Goal: Transaction & Acquisition: Purchase product/service

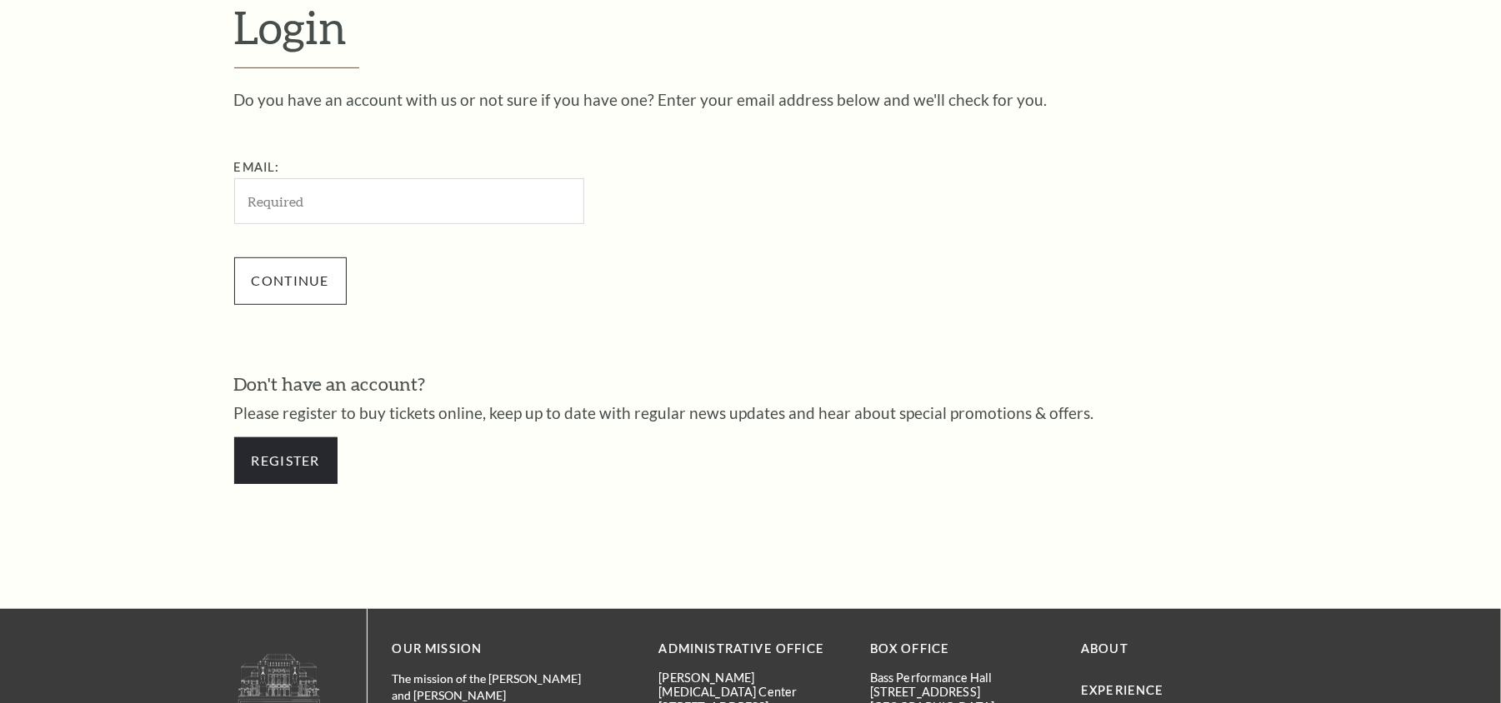
drag, startPoint x: 435, startPoint y: 211, endPoint x: 278, endPoint y: 270, distance: 167.5
click at [435, 211] on input "Email:" at bounding box center [409, 201] width 350 height 46
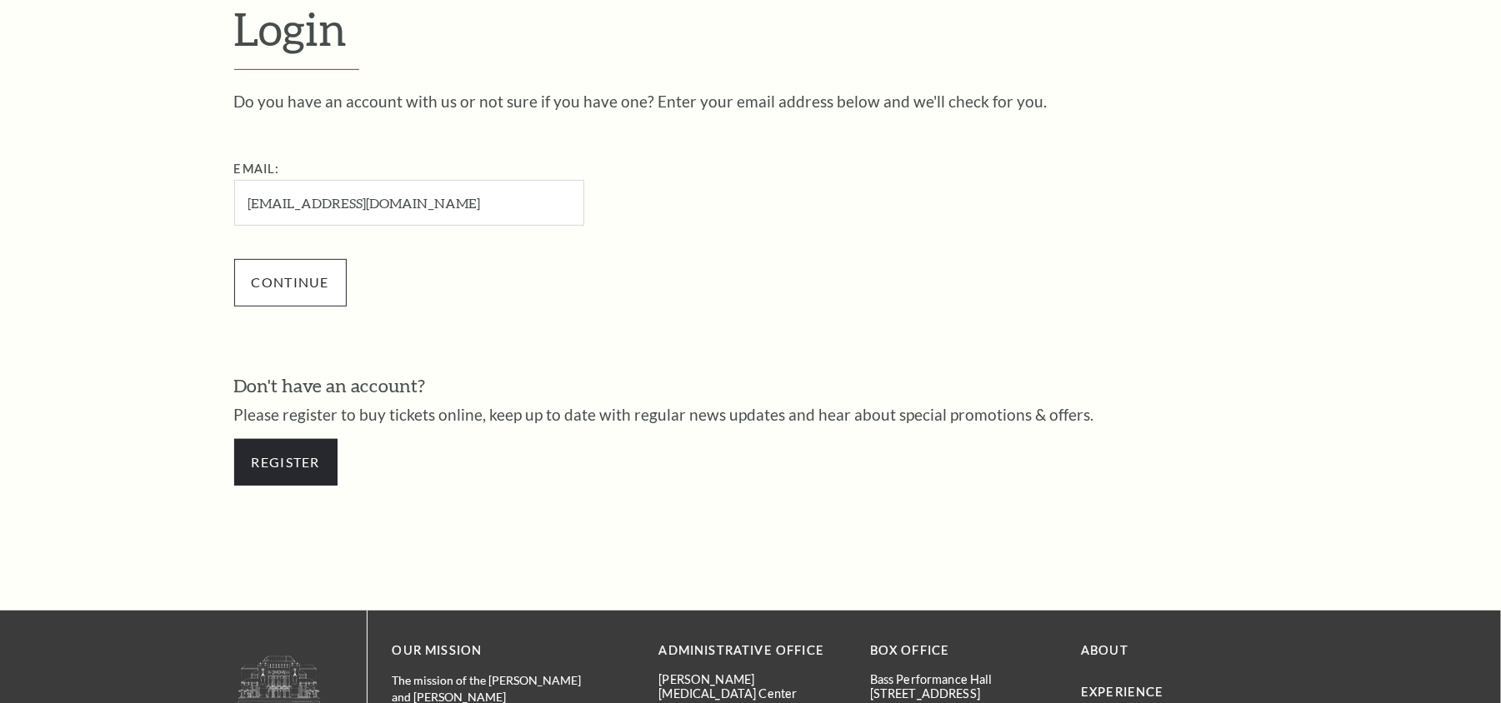
type input "danielmcgrady445@gmail.com"
click at [270, 293] on input "Continue" at bounding box center [290, 282] width 113 height 47
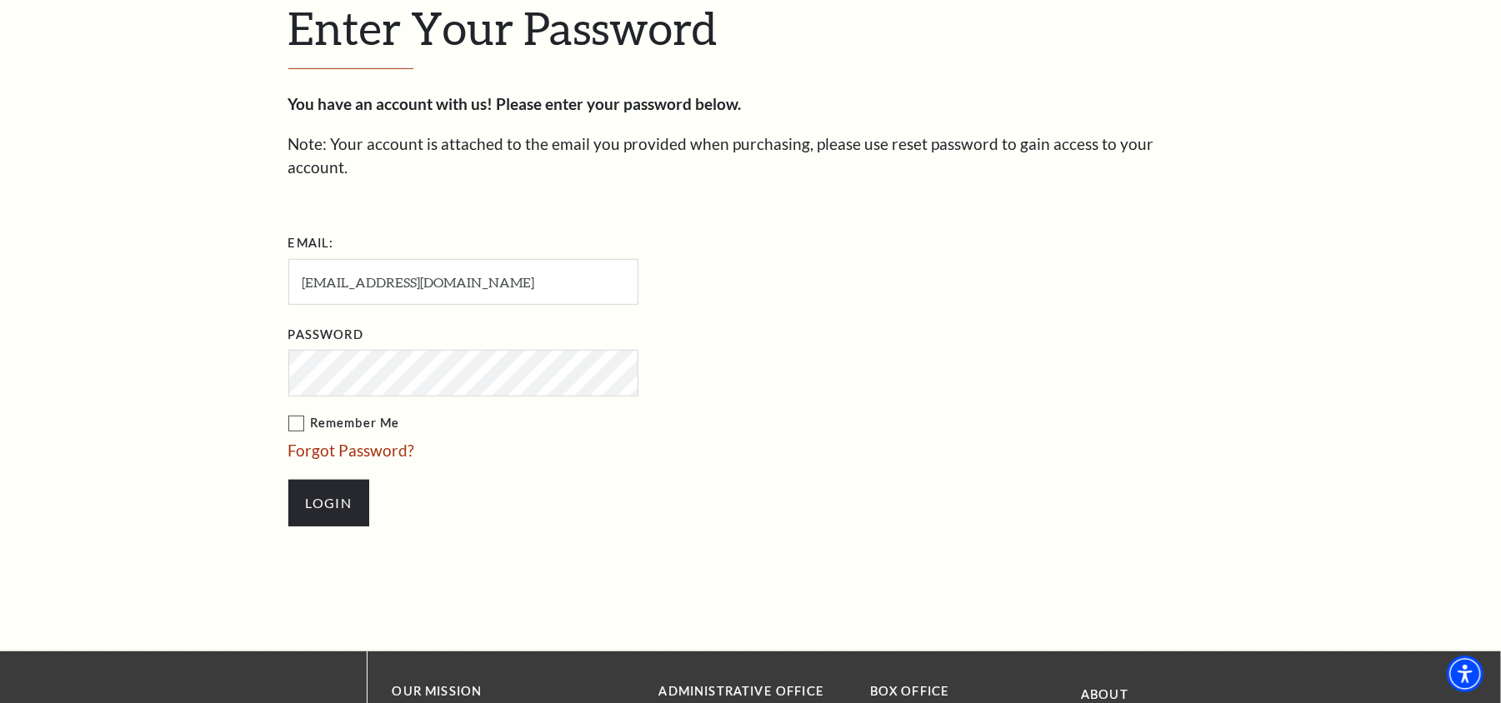
click at [288, 480] on input "Login" at bounding box center [328, 503] width 81 height 47
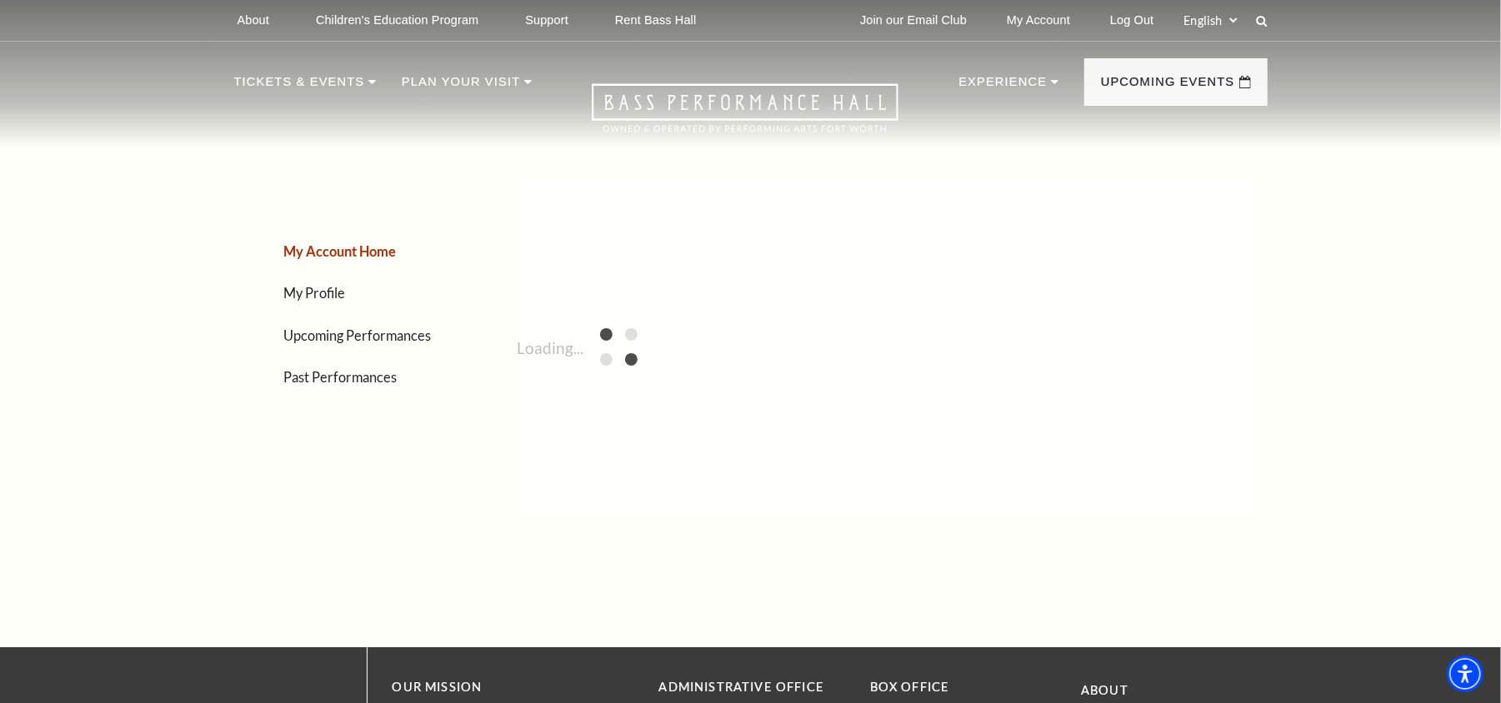
click at [387, 343] on li "Upcoming Performances" at bounding box center [369, 335] width 171 height 24
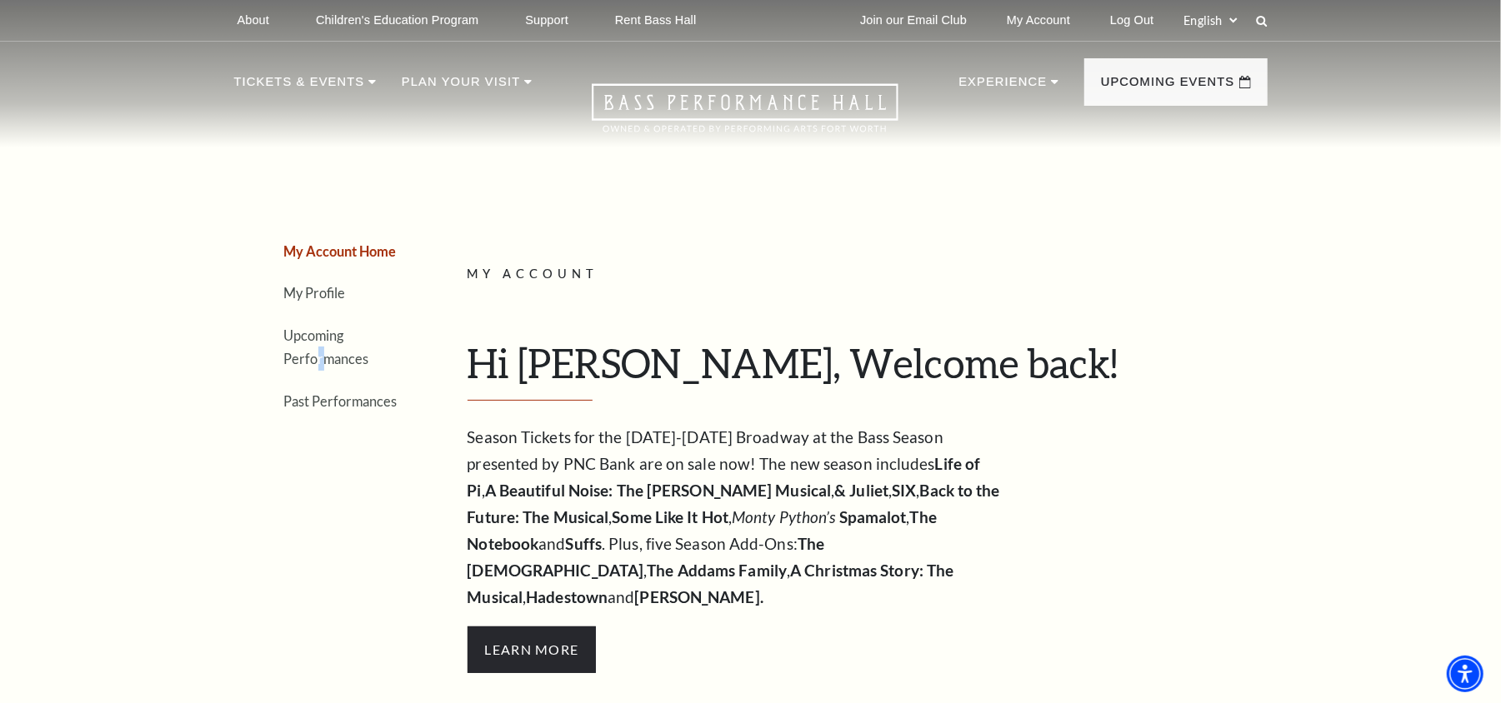
click at [394, 333] on li "Upcoming Performances" at bounding box center [344, 347] width 121 height 48
click at [348, 358] on link "Upcoming Performances" at bounding box center [326, 348] width 85 height 40
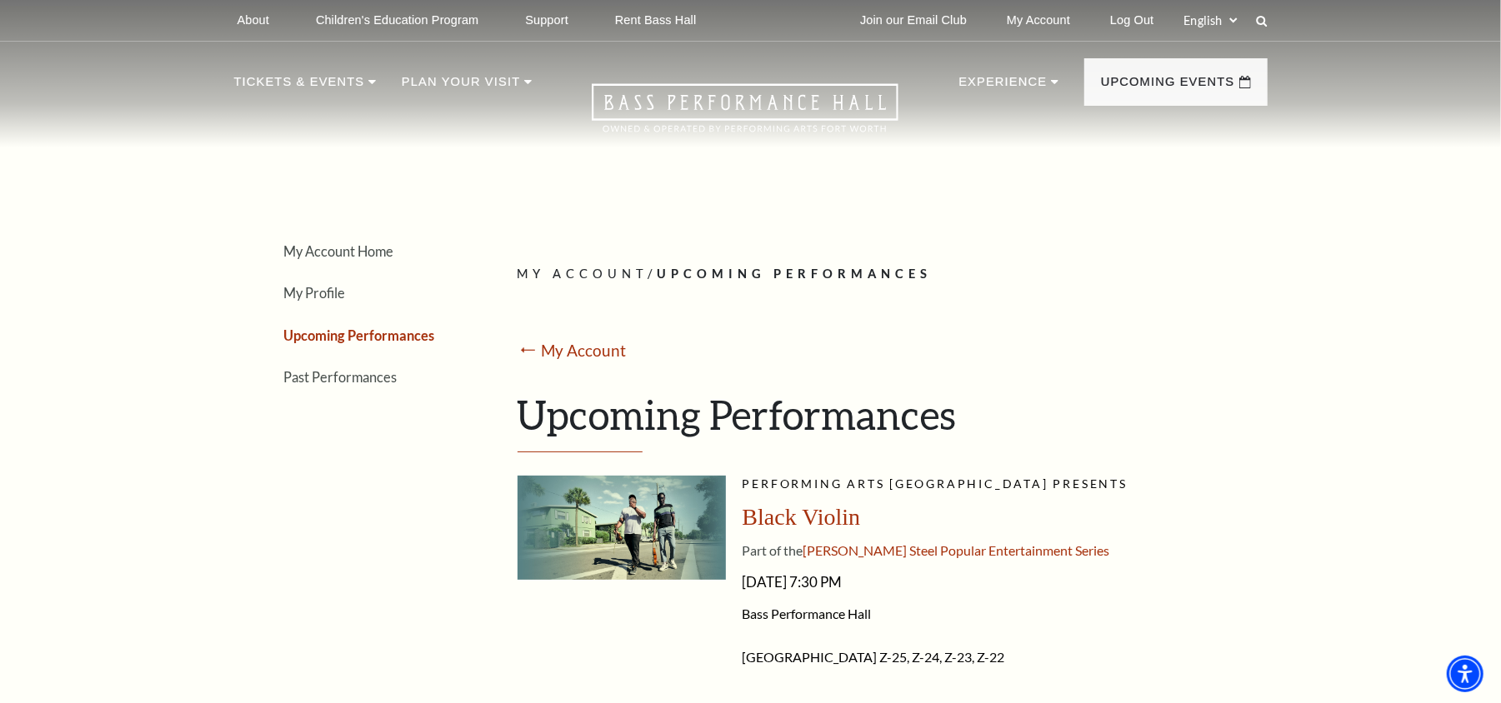
click at [342, 358] on ul "My Account Home My Profile Upcoming Performances Past Performances" at bounding box center [344, 314] width 221 height 150
click at [1134, 22] on link "Log Out" at bounding box center [1132, 20] width 70 height 41
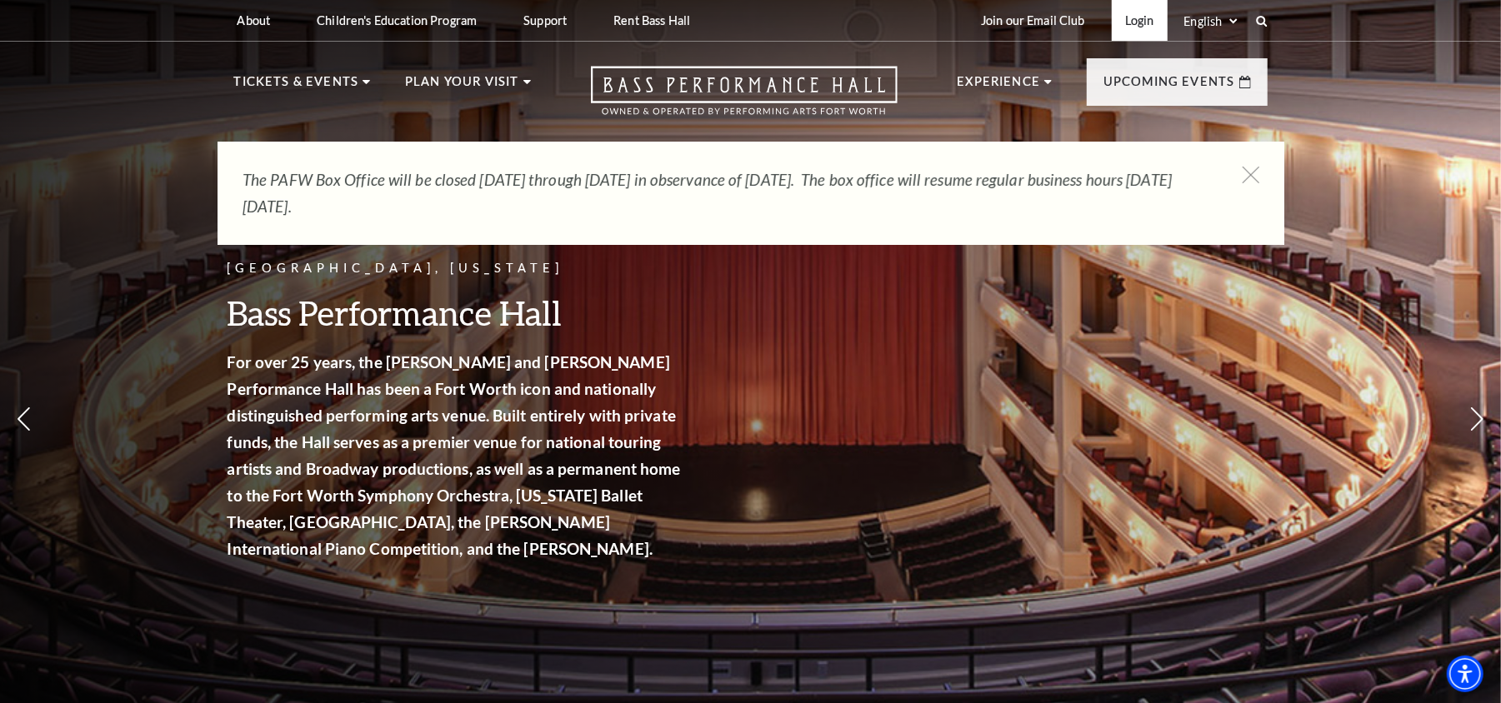
click at [1125, 22] on link "Login" at bounding box center [1140, 20] width 56 height 41
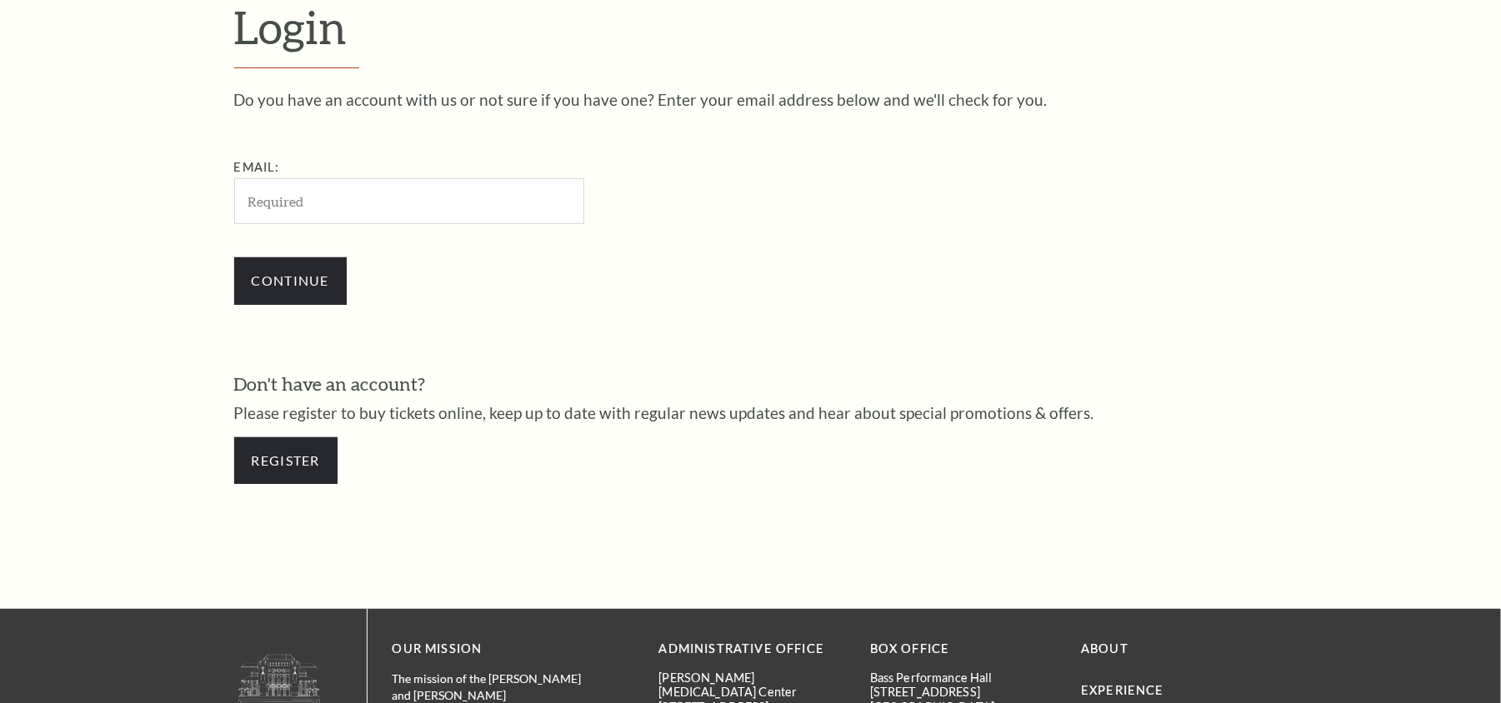
type input "1955778"
drag, startPoint x: 380, startPoint y: 204, endPoint x: 303, endPoint y: 272, distance: 102.2
click at [380, 204] on input "Email:" at bounding box center [409, 201] width 350 height 46
paste input "[EMAIL_ADDRESS][DOMAIN_NAME]"
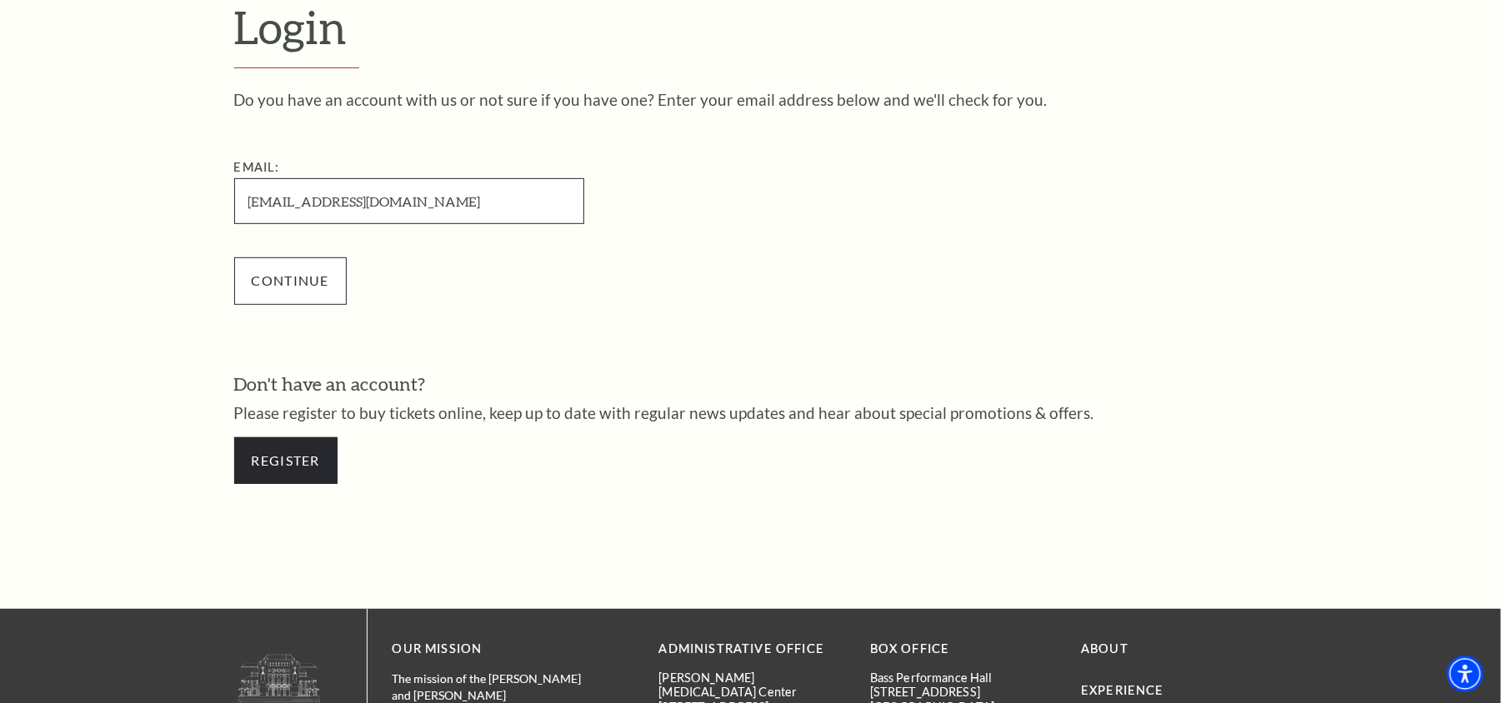
type input "[EMAIL_ADDRESS][DOMAIN_NAME]"
click at [295, 274] on input "Continue" at bounding box center [290, 281] width 113 height 47
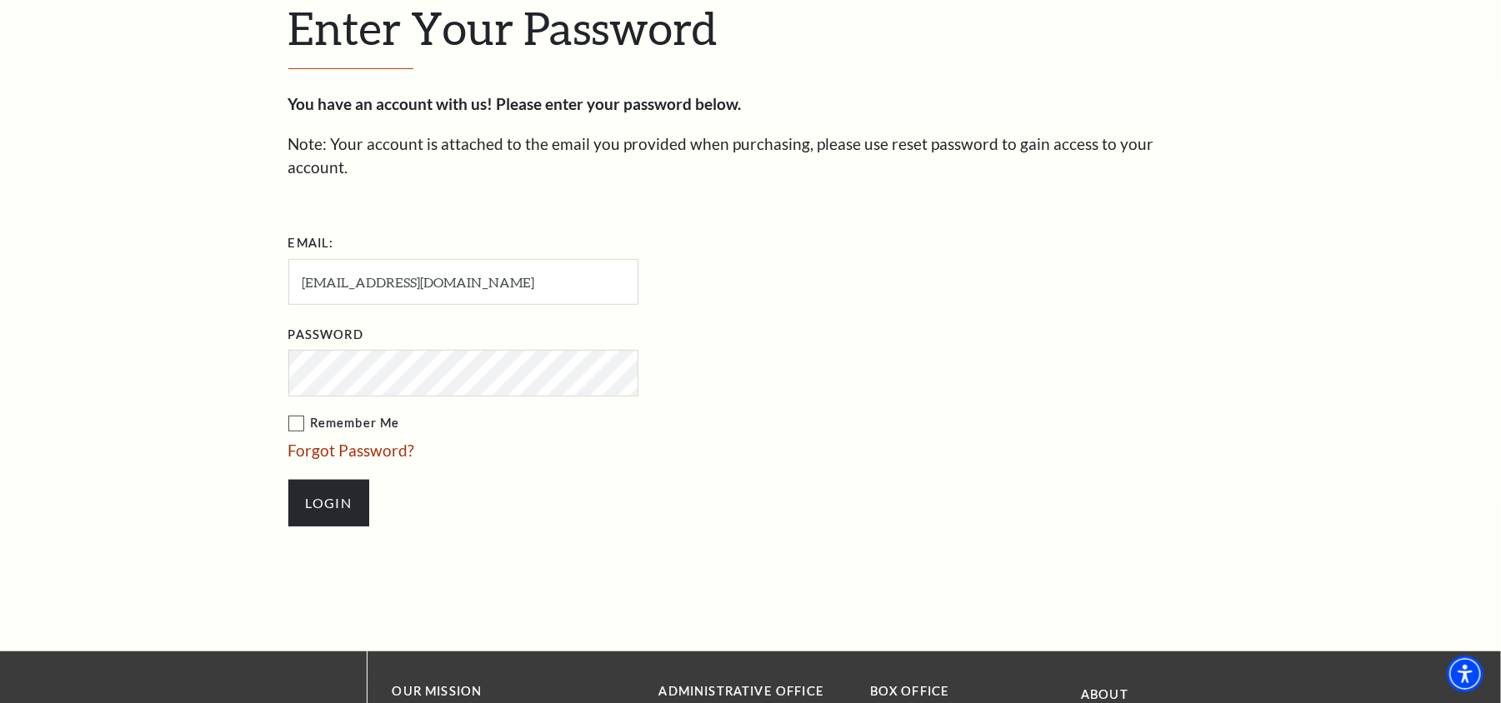
click at [288, 480] on input "Login" at bounding box center [328, 503] width 81 height 47
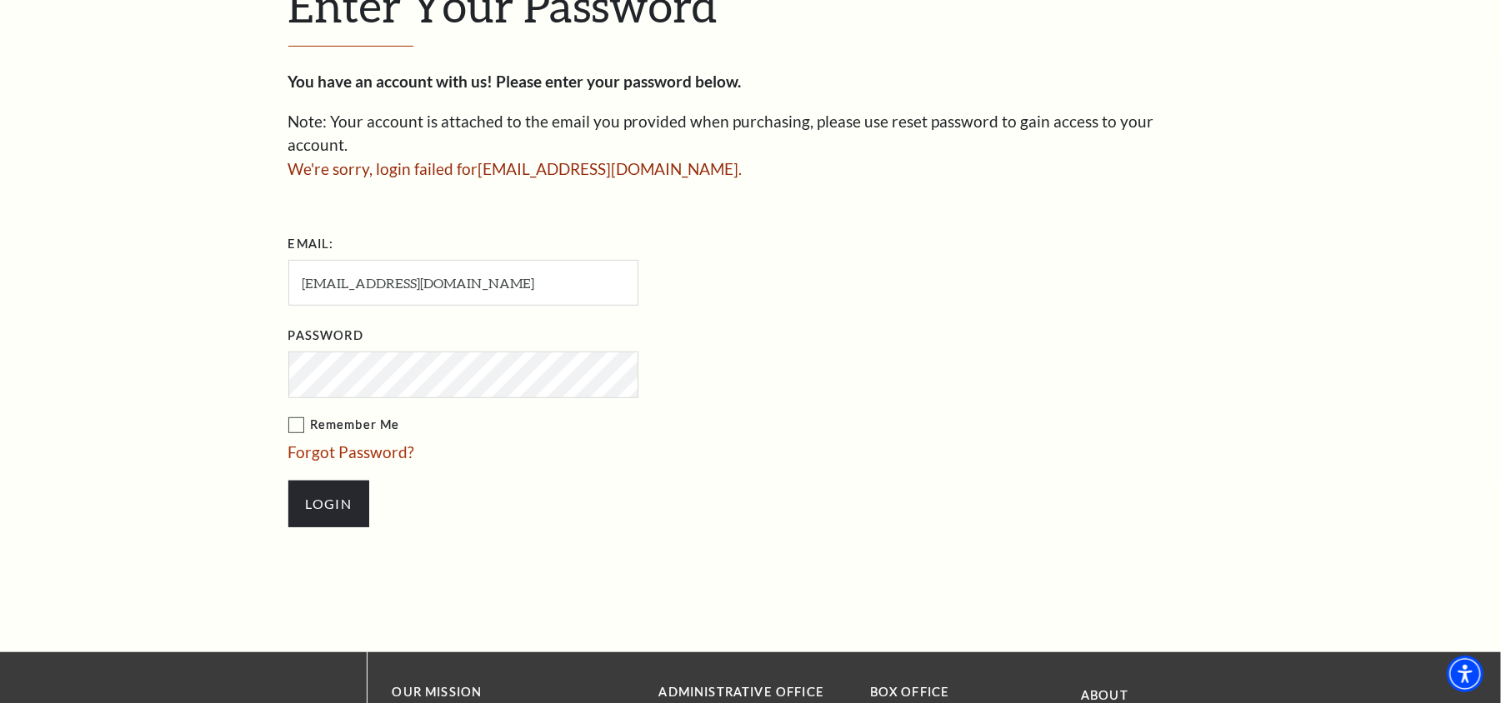
click at [288, 481] on input "Login" at bounding box center [328, 504] width 81 height 47
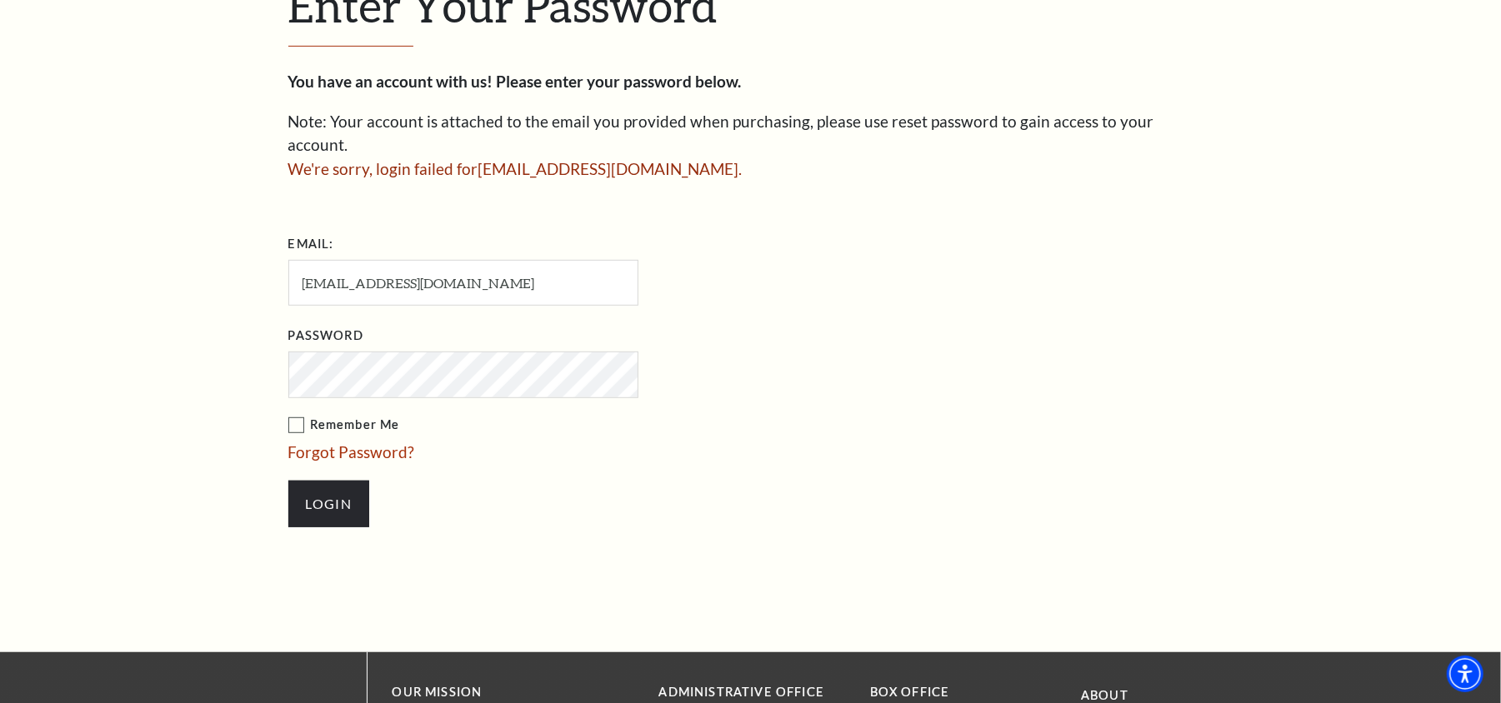
click at [288, 481] on input "Login" at bounding box center [328, 504] width 81 height 47
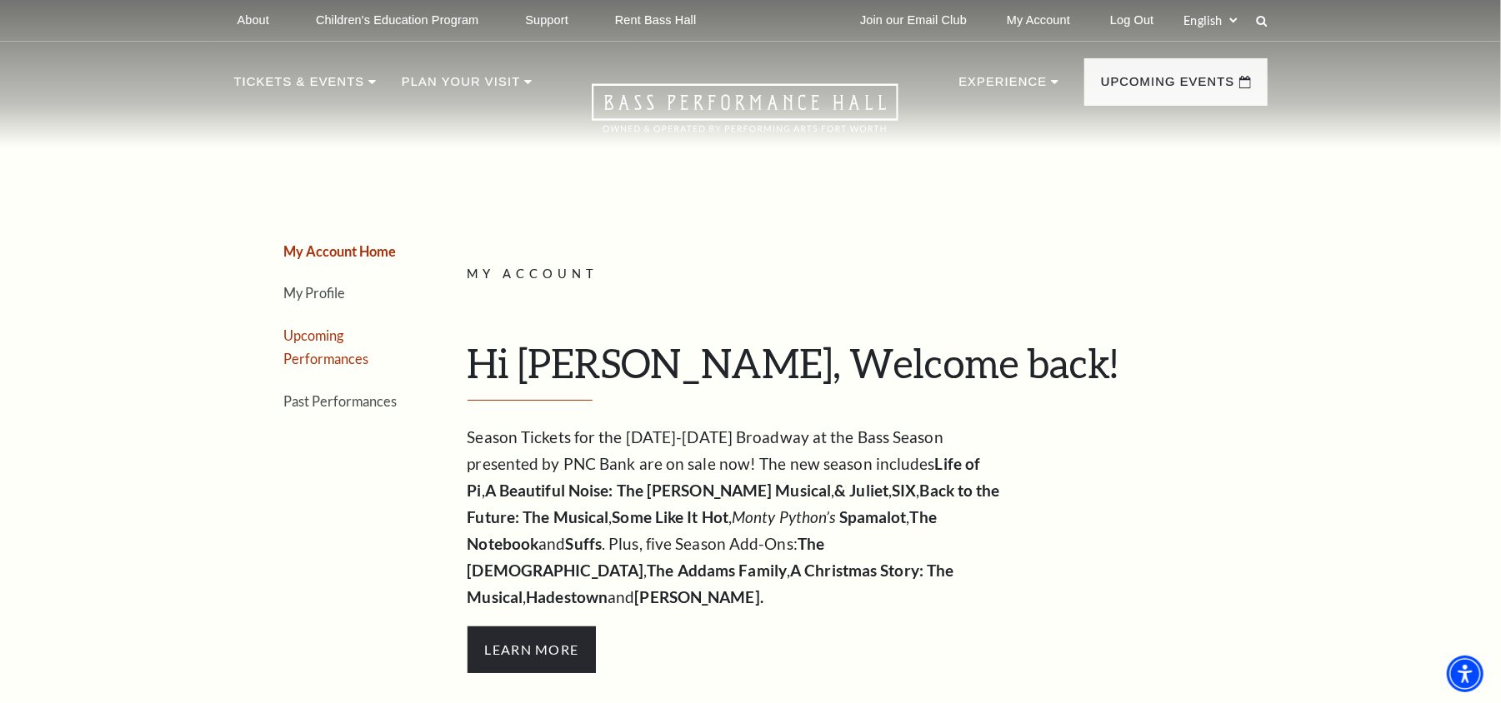
click at [340, 357] on link "Upcoming Performances" at bounding box center [326, 348] width 85 height 40
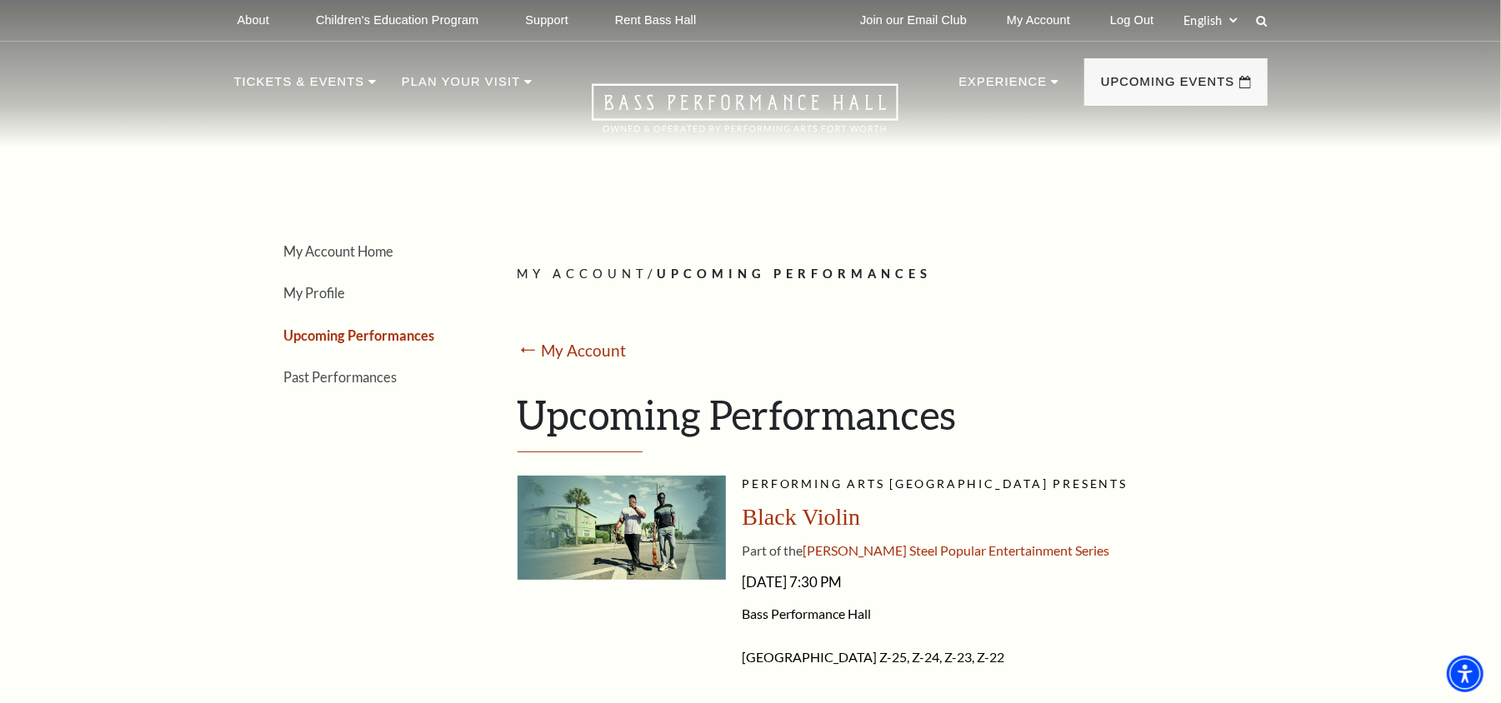
click at [815, 521] on span "Black Violin" at bounding box center [802, 517] width 118 height 26
click at [807, 528] on span "Black Violin" at bounding box center [802, 517] width 118 height 26
click at [814, 523] on span "Black Violin" at bounding box center [802, 517] width 118 height 26
click at [814, 518] on span "Black Violin" at bounding box center [802, 517] width 118 height 26
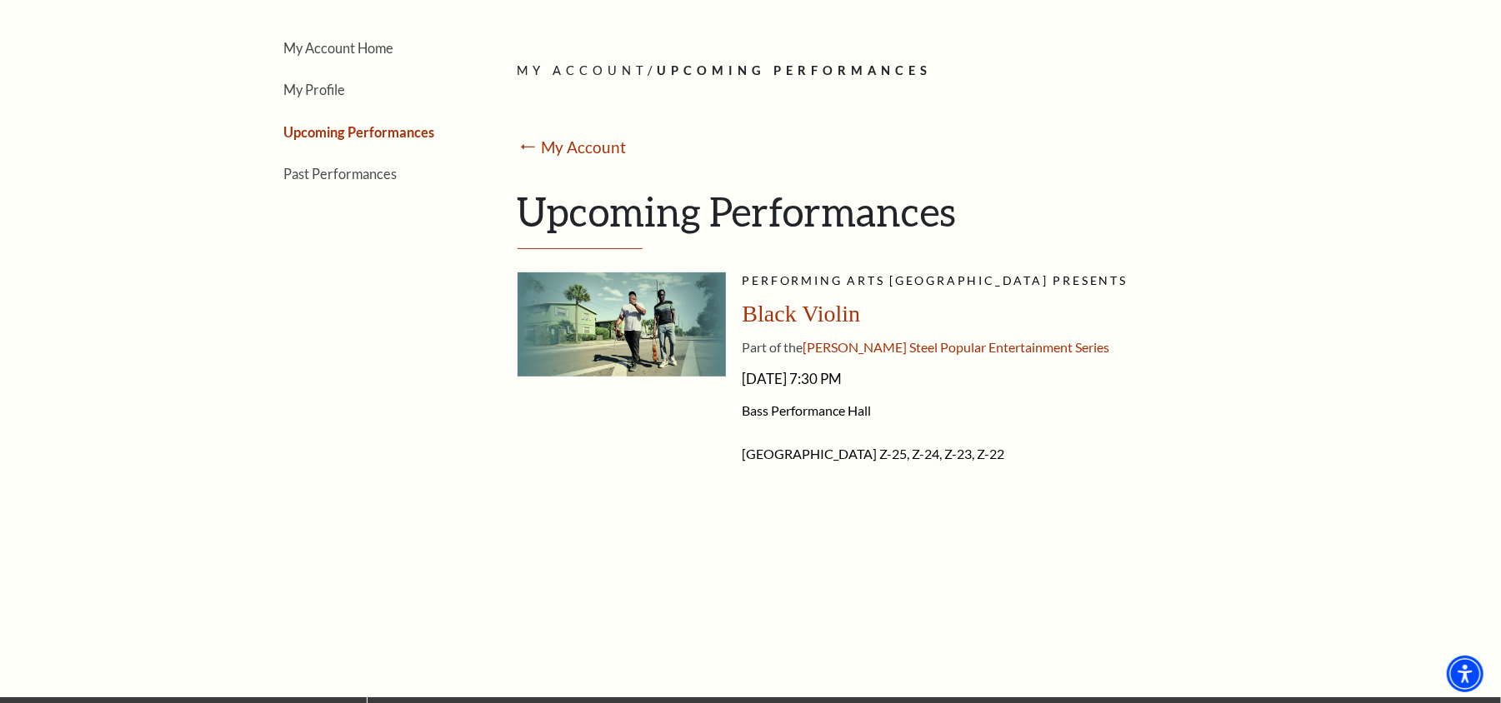
scroll to position [222, 0]
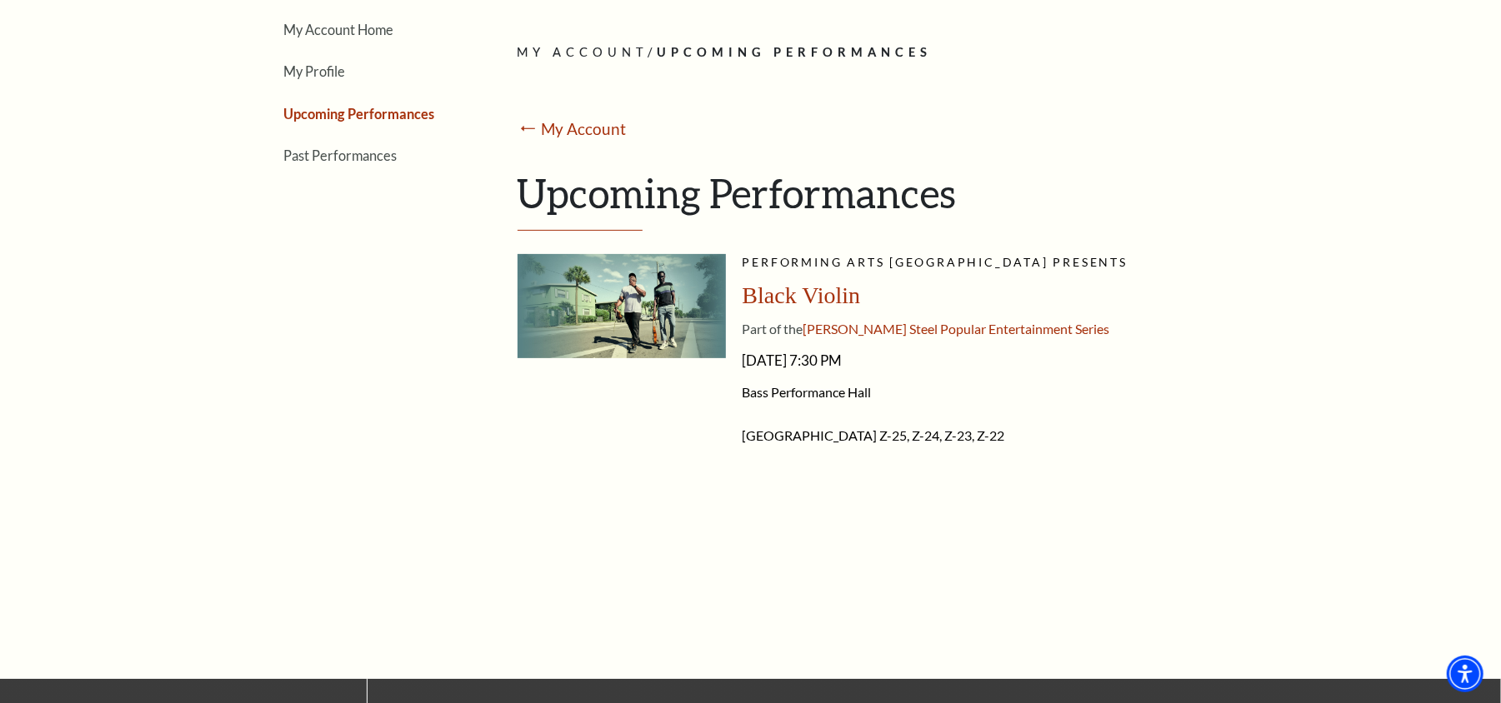
drag, startPoint x: 799, startPoint y: 281, endPoint x: 804, endPoint y: 294, distance: 14.2
click at [804, 288] on span "Black Violin" at bounding box center [802, 296] width 118 height 26
click at [824, 298] on span "Black Violin" at bounding box center [802, 296] width 118 height 26
click at [825, 297] on span "Black Violin" at bounding box center [802, 296] width 118 height 26
click at [817, 368] on span "Tuesday, November 4, 2025 - 7:30 PM" at bounding box center [999, 361] width 513 height 27
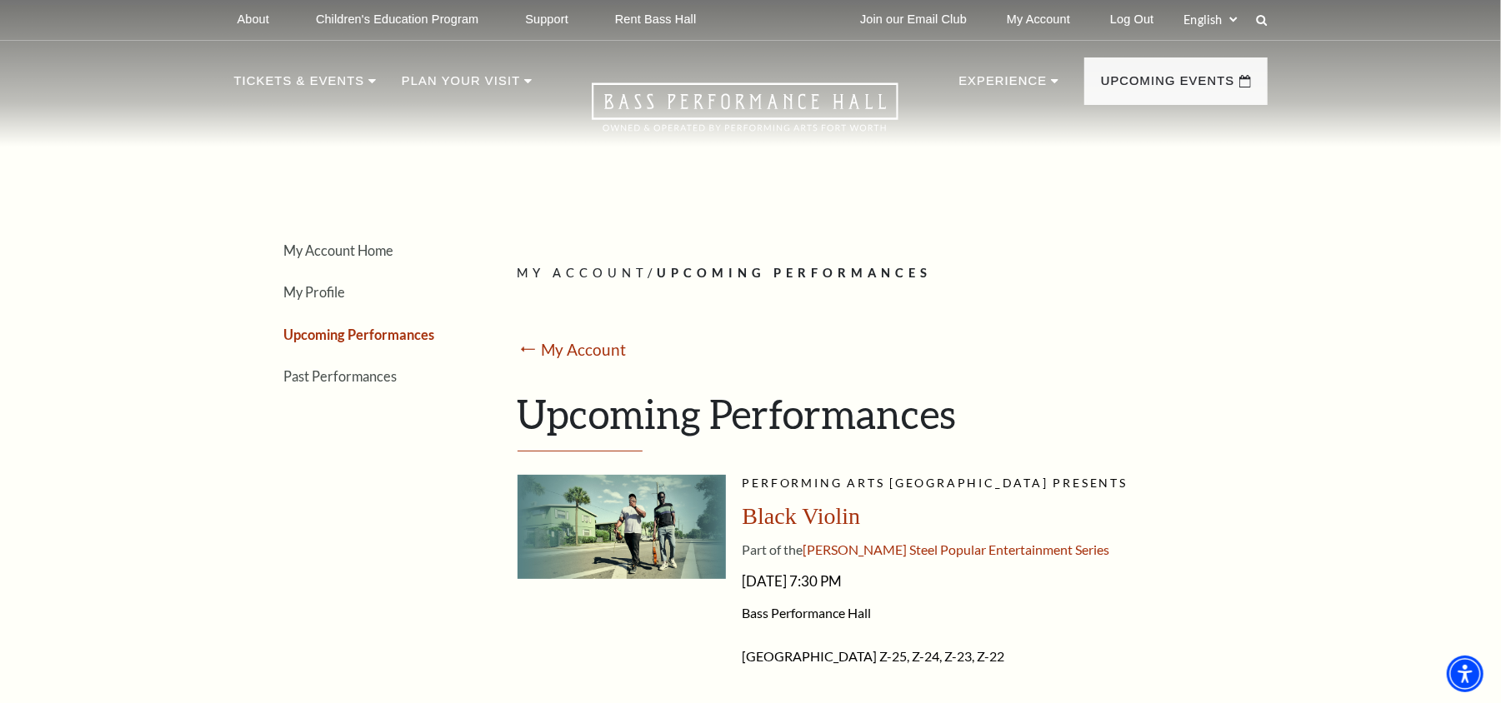
scroll to position [0, 0]
drag, startPoint x: 1139, startPoint y: 24, endPoint x: 1295, endPoint y: 93, distance: 171.3
click at [1139, 24] on link "Log Out" at bounding box center [1132, 20] width 70 height 41
